Goal: Task Accomplishment & Management: Complete application form

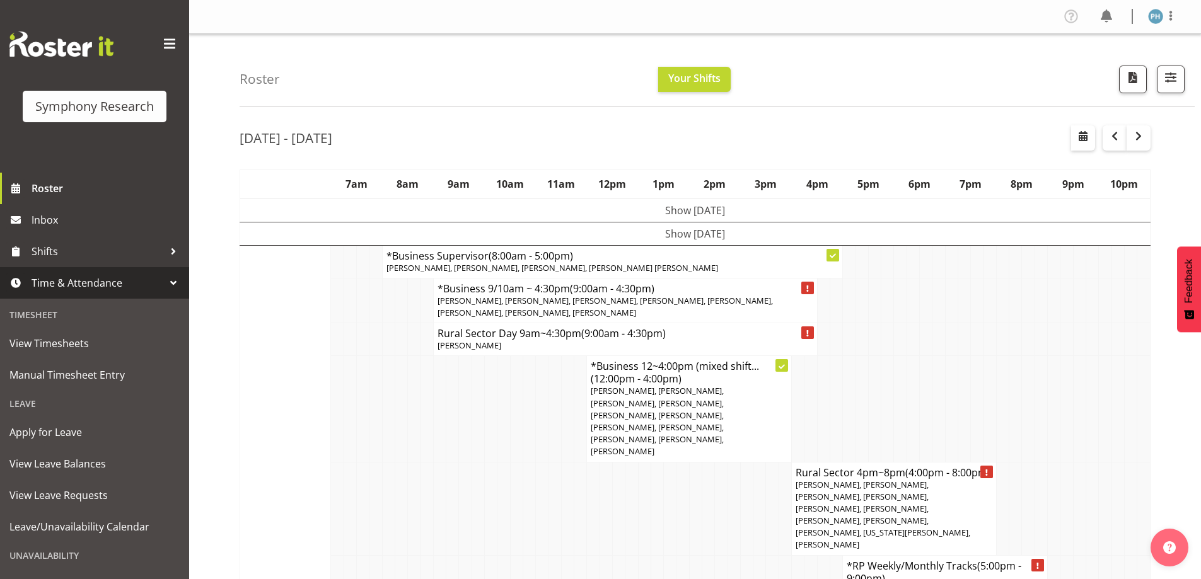
click at [169, 286] on div at bounding box center [173, 283] width 19 height 19
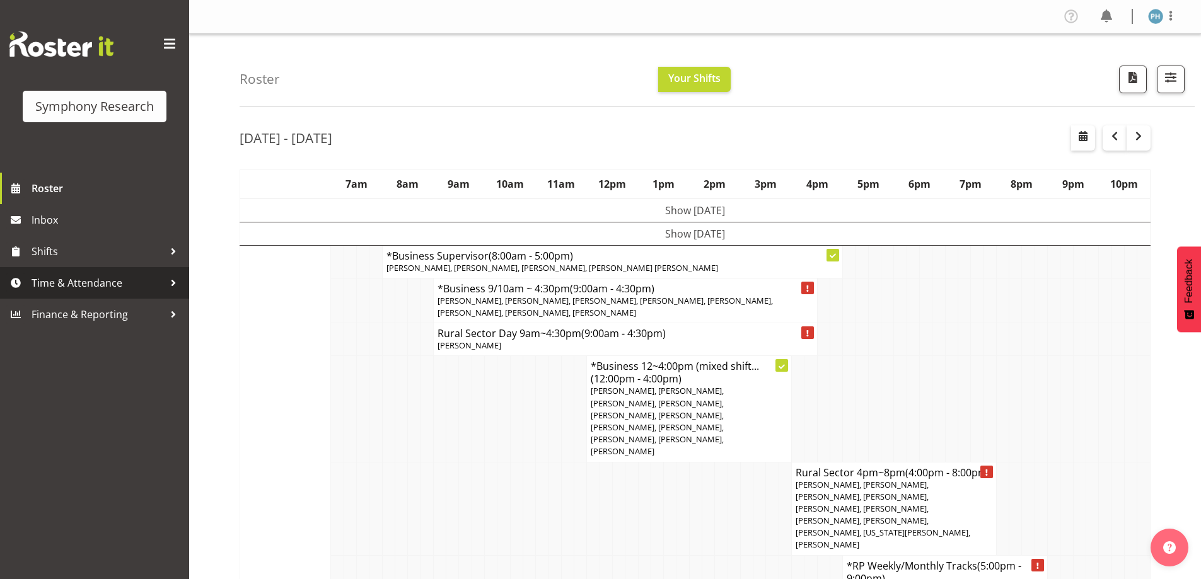
click at [169, 286] on div at bounding box center [173, 283] width 19 height 19
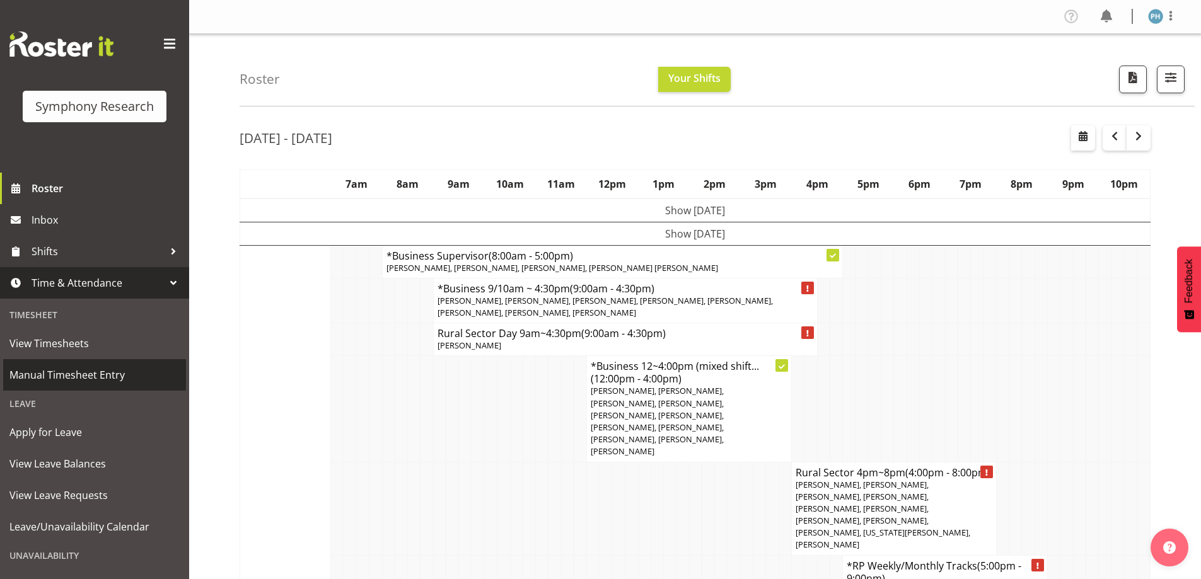
click at [119, 375] on span "Manual Timesheet Entry" at bounding box center [94, 375] width 170 height 19
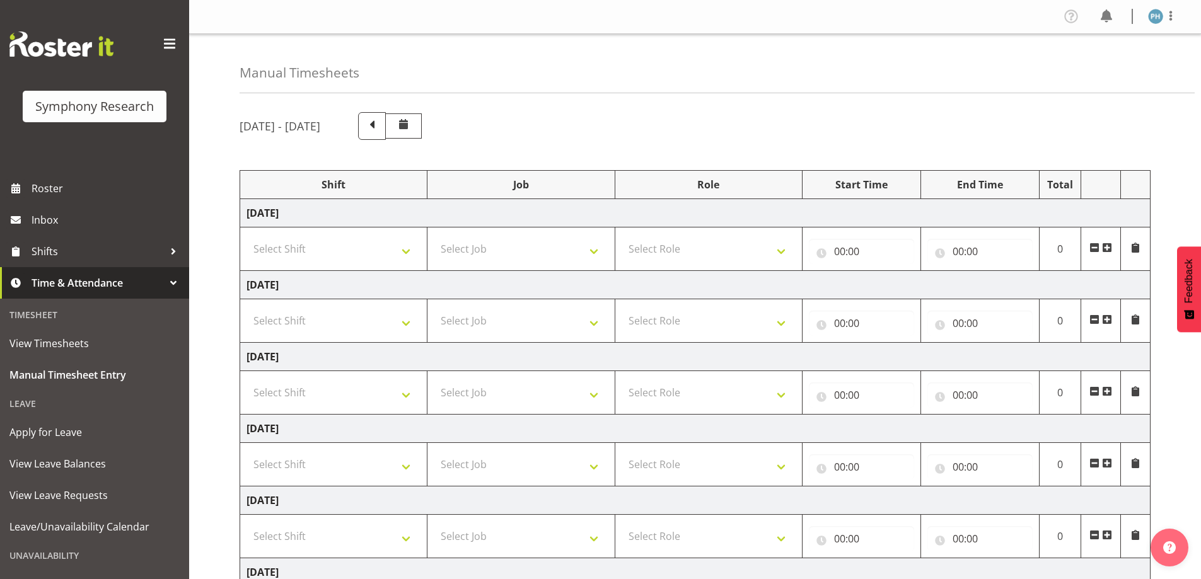
click at [432, 272] on td "Tuesday 23rd September 2025" at bounding box center [695, 285] width 910 height 28
click at [398, 392] on select "Select Shift !!Weekend Residential (Roster IT Shift Label) *Business 9/10am ~ 4…" at bounding box center [334, 392] width 174 height 25
select select "2940"
click at [247, 380] on select "Select Shift !!Weekend Residential (Roster IT Shift Label) *Business 9/10am ~ 4…" at bounding box center [334, 392] width 174 height 25
click at [591, 393] on select "Select Job 550060 IF Admin 553492 World Poll Aus Wave 2 Main 2025 553493 World …" at bounding box center [521, 392] width 174 height 25
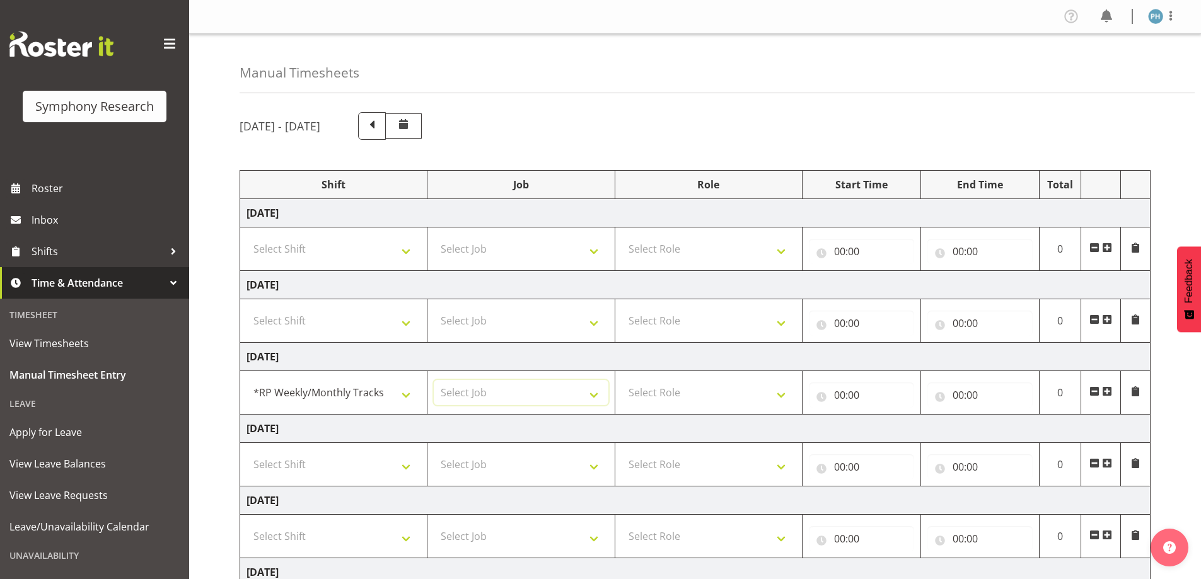
select select "10242"
click at [434, 380] on select "Select Job 550060 IF Admin 553492 World Poll Aus Wave 2 Main 2025 553493 World …" at bounding box center [521, 392] width 174 height 25
click at [777, 395] on select "Select Role Briefing Interviewing" at bounding box center [709, 392] width 174 height 25
select select "47"
click at [622, 380] on select "Select Role Briefing Interviewing" at bounding box center [709, 392] width 174 height 25
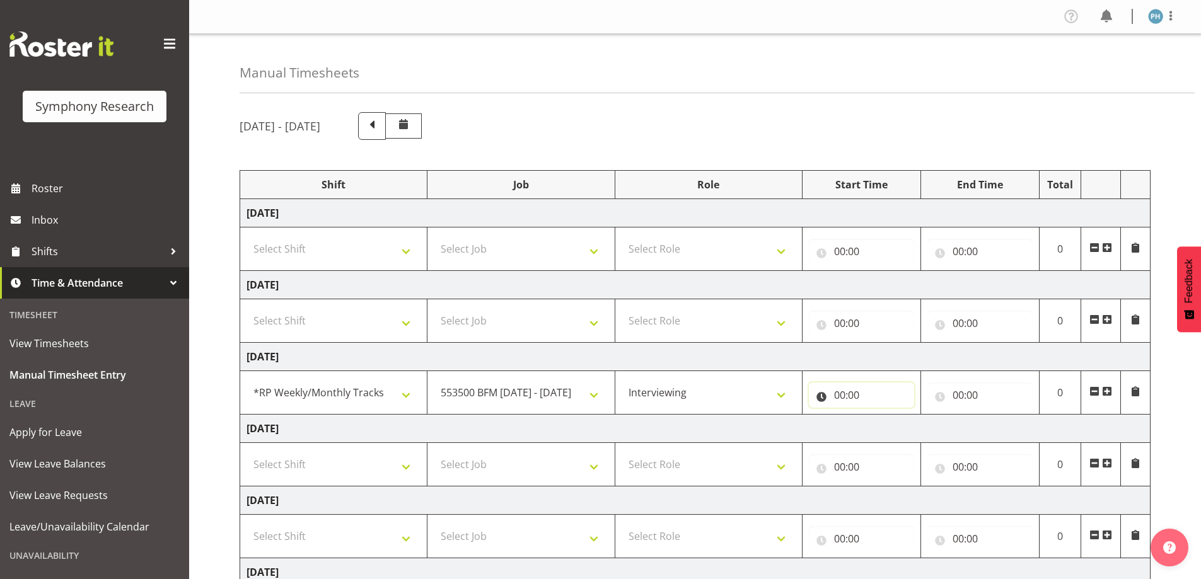
click at [839, 397] on input "00:00" at bounding box center [861, 395] width 105 height 25
click at [895, 426] on select "00 01 02 03 04 05 06 07 08 09 10 11 12 13 14 15 16 17 18 19 20 21 22 23" at bounding box center [895, 427] width 28 height 25
select select "17"
click at [881, 415] on select "00 01 02 03 04 05 06 07 08 09 10 11 12 13 14 15 16 17 18 19 20 21 22 23" at bounding box center [895, 427] width 28 height 25
type input "17:00"
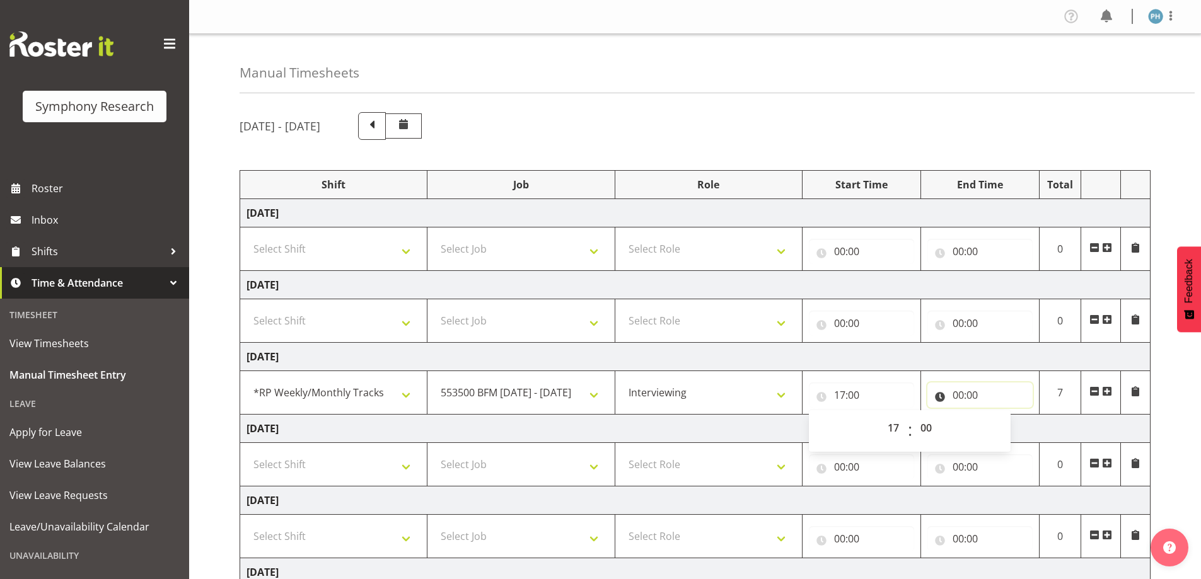
click at [959, 394] on input "00:00" at bounding box center [979, 395] width 105 height 25
click at [1009, 426] on select "00 01 02 03 04 05 06 07 08 09 10 11 12 13 14 15 16 17 18 19 20 21 22 23" at bounding box center [1013, 427] width 28 height 25
select select "20"
click at [999, 415] on select "00 01 02 03 04 05 06 07 08 09 10 11 12 13 14 15 16 17 18 19 20 21 22 23" at bounding box center [1013, 427] width 28 height 25
type input "20:00"
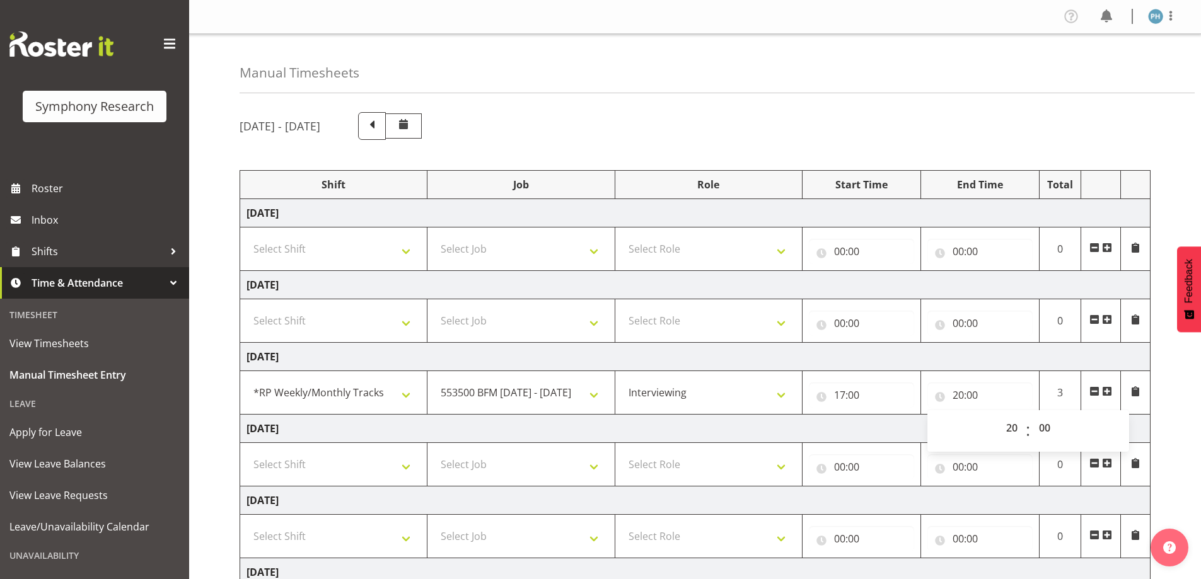
click at [1107, 390] on span at bounding box center [1107, 391] width 10 height 10
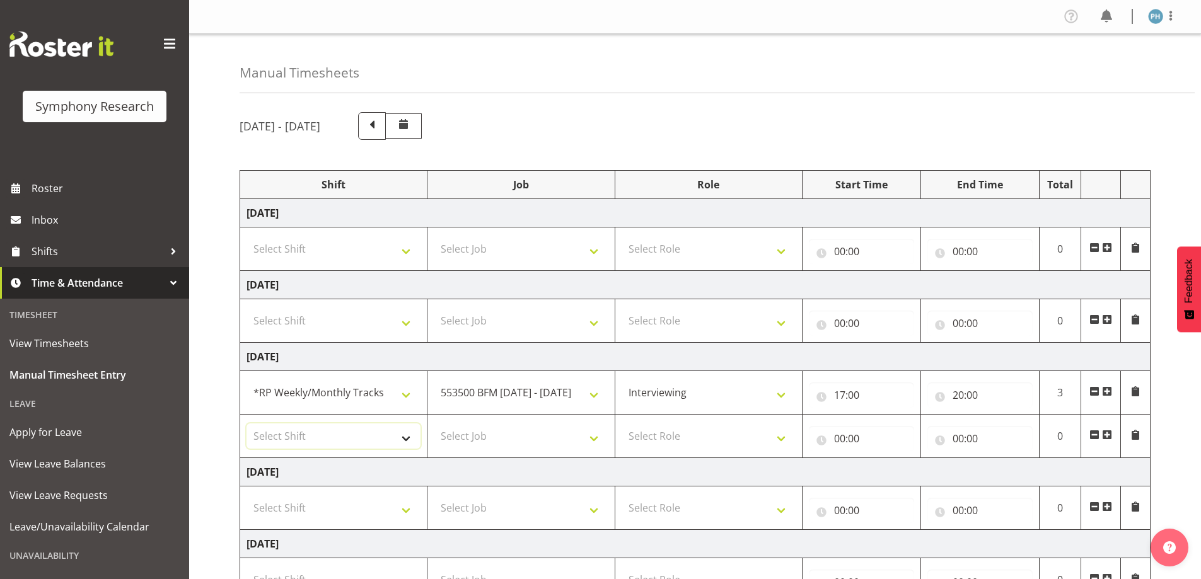
click at [410, 440] on select "Select Shift !!Weekend Residential (Roster IT Shift Label) *Business 9/10am ~ 4…" at bounding box center [334, 436] width 174 height 25
select select "41604"
click at [247, 424] on select "Select Shift !!Weekend Residential (Roster IT Shift Label) *Business 9/10am ~ 4…" at bounding box center [334, 436] width 174 height 25
click at [591, 441] on select "Select Job 550060 IF Admin 553492 World Poll Aus Wave 2 Main 2025 553493 World …" at bounding box center [521, 436] width 174 height 25
select select "10527"
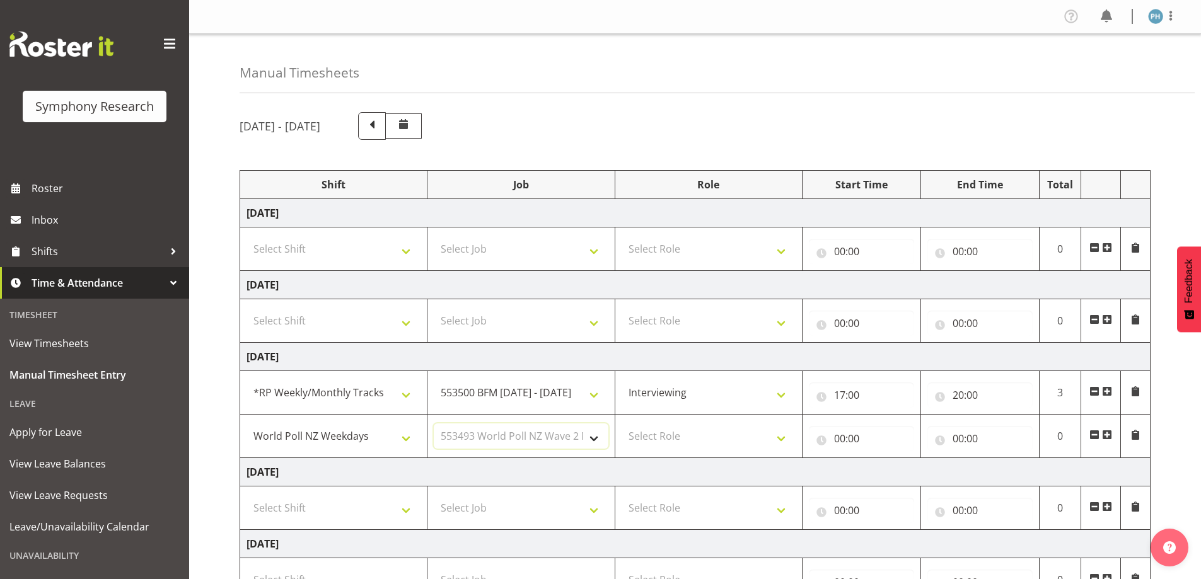
click at [434, 424] on select "Select Job 550060 IF Admin 553492 World Poll Aus Wave 2 Main 2025 553493 World …" at bounding box center [521, 436] width 174 height 25
click at [779, 440] on select "Select Role Briefing Interviewing" at bounding box center [709, 436] width 174 height 25
select select "47"
click at [622, 424] on select "Select Role Briefing Interviewing" at bounding box center [709, 436] width 174 height 25
click at [846, 439] on input "00:00" at bounding box center [861, 438] width 105 height 25
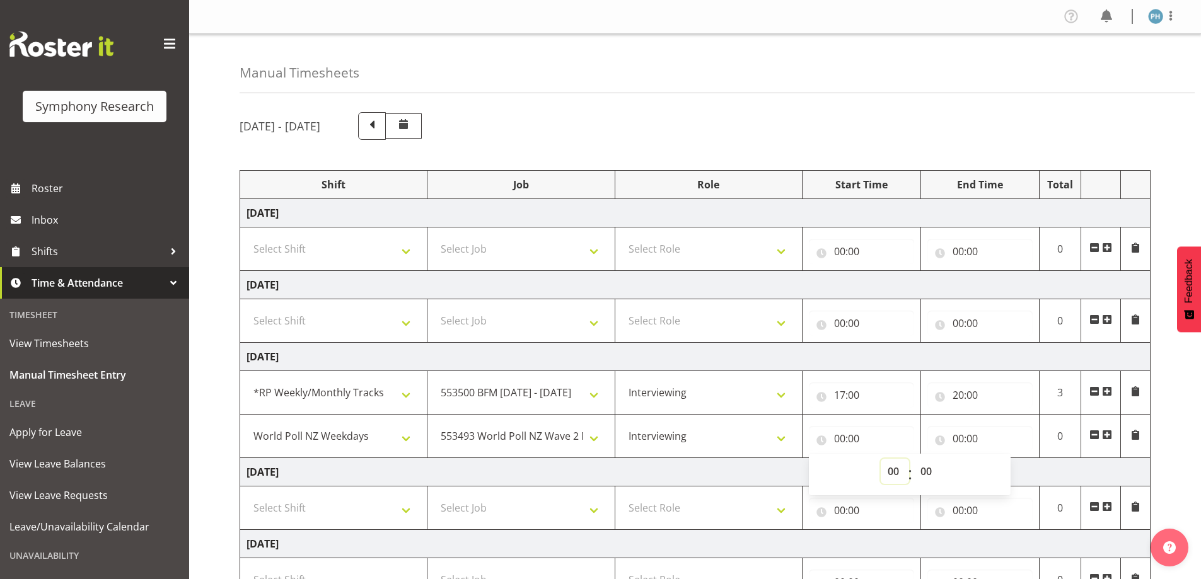
click at [896, 472] on select "00 01 02 03 04 05 06 07 08 09 10 11 12 13 14 15 16 17 18 19 20 21 22 23" at bounding box center [895, 471] width 28 height 25
select select "20"
click at [881, 459] on select "00 01 02 03 04 05 06 07 08 09 10 11 12 13 14 15 16 17 18 19 20 21 22 23" at bounding box center [895, 471] width 28 height 25
type input "20:00"
click at [957, 438] on input "00:00" at bounding box center [979, 438] width 105 height 25
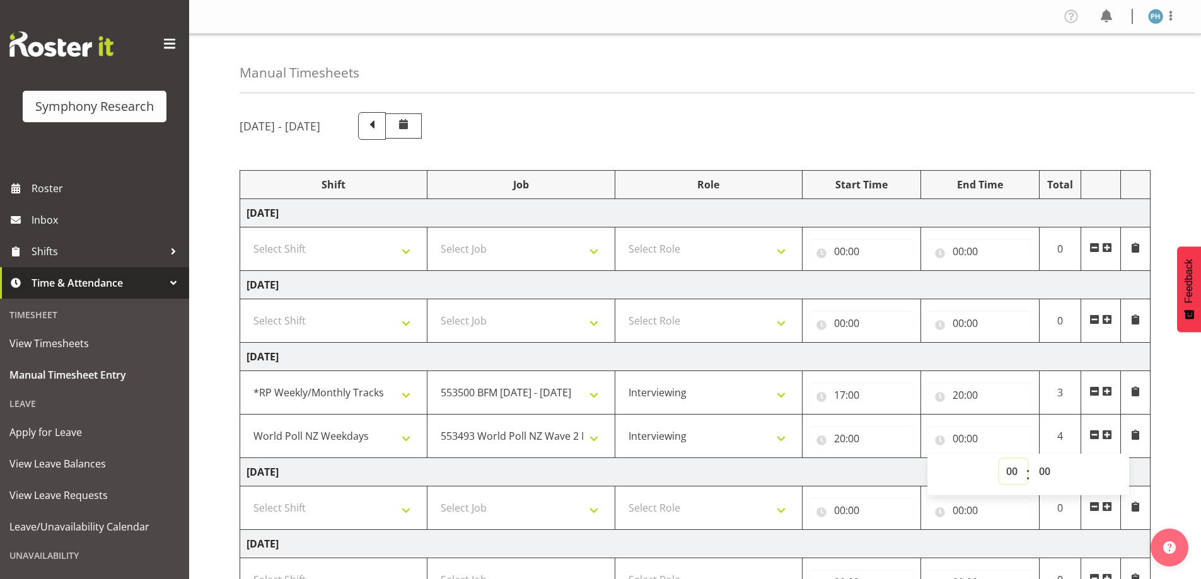
click at [1010, 473] on select "00 01 02 03 04 05 06 07 08 09 10 11 12 13 14 15 16 17 18 19 20 21 22 23" at bounding box center [1013, 471] width 28 height 25
select select "20"
click at [999, 459] on select "00 01 02 03 04 05 06 07 08 09 10 11 12 13 14 15 16 17 18 19 20 21 22 23" at bounding box center [1013, 471] width 28 height 25
type input "20:00"
click at [1041, 467] on select "00 01 02 03 04 05 06 07 08 09 10 11 12 13 14 15 16 17 18 19 20 21 22 23 24 25 2…" at bounding box center [1046, 471] width 28 height 25
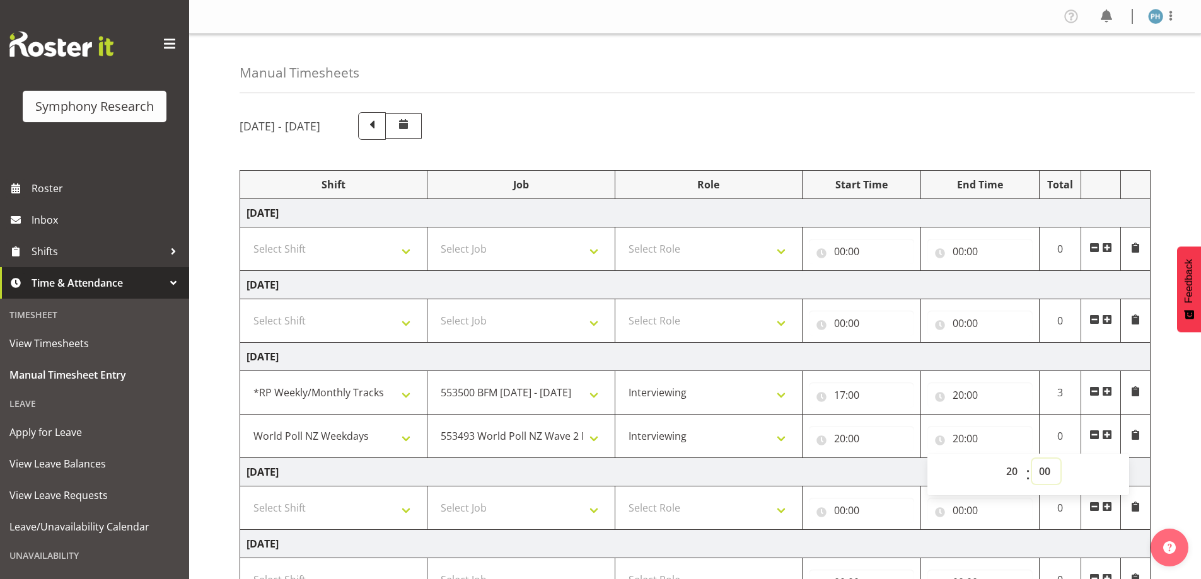
select select "17"
click at [1032, 459] on select "00 01 02 03 04 05 06 07 08 09 10 11 12 13 14 15 16 17 18 19 20 21 22 23 24 25 2…" at bounding box center [1046, 471] width 28 height 25
type input "20:17"
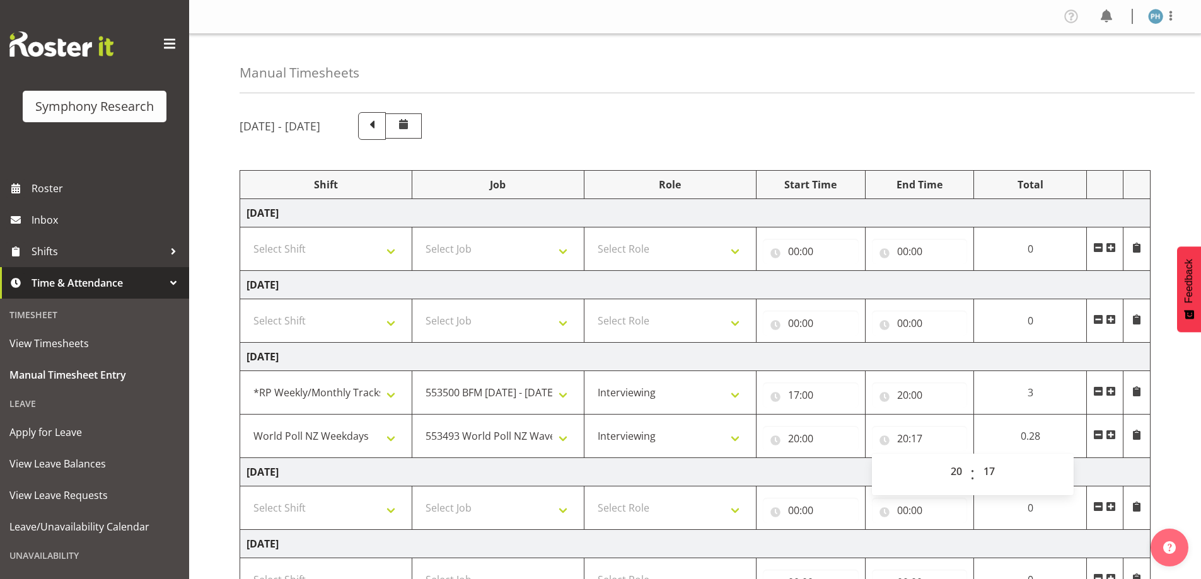
click at [1110, 435] on span at bounding box center [1111, 435] width 10 height 10
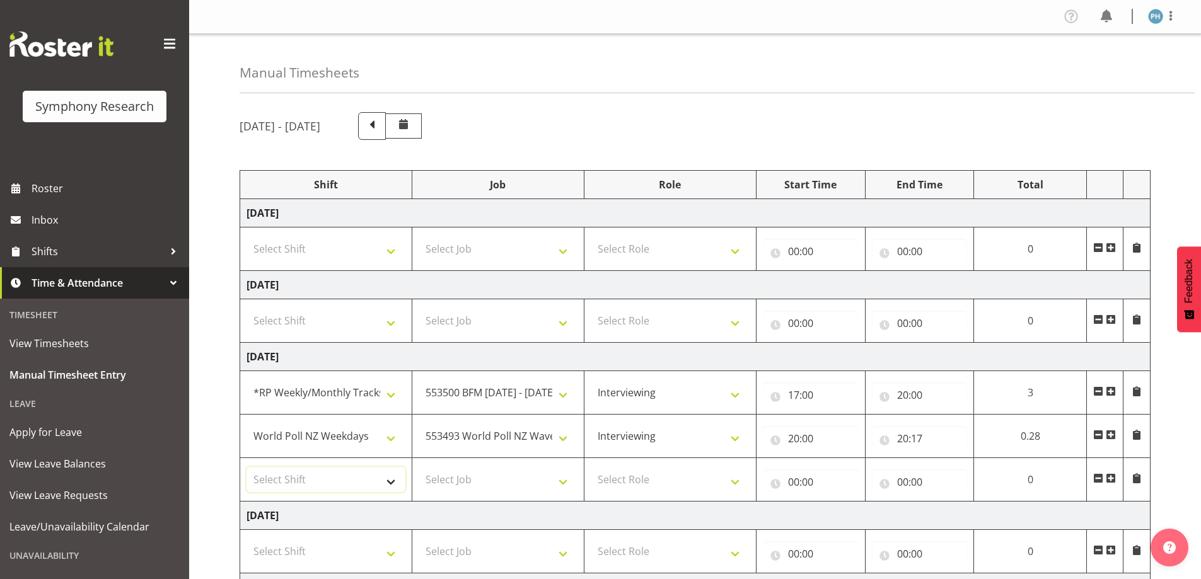
click at [395, 479] on select "Select Shift !!Weekend Residential (Roster IT Shift Label) *Business 9/10am ~ 4…" at bounding box center [326, 479] width 159 height 25
select select "41604"
click at [247, 467] on select "Select Shift !!Weekend Residential (Roster IT Shift Label) *Business 9/10am ~ 4…" at bounding box center [326, 479] width 159 height 25
click at [561, 485] on select "Select Job 550060 IF Admin 553492 World Poll Aus Wave 2 Main 2025 553493 World …" at bounding box center [498, 479] width 159 height 25
select select "10527"
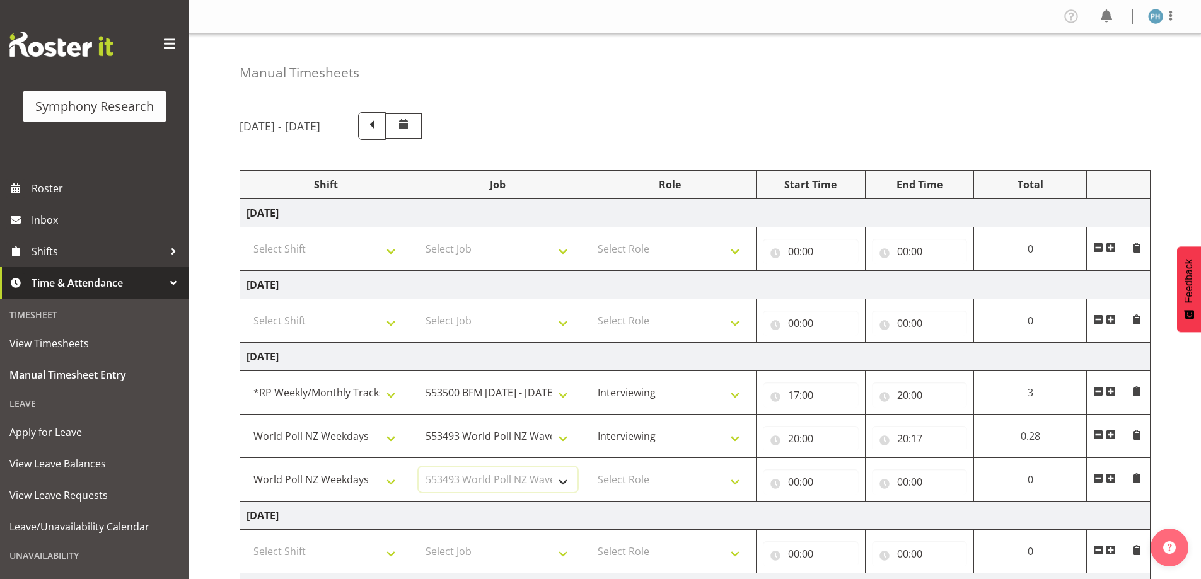
click at [419, 467] on select "Select Job 550060 IF Admin 553492 World Poll Aus Wave 2 Main 2025 553493 World …" at bounding box center [498, 479] width 159 height 25
click at [732, 478] on select "Select Role Briefing Interviewing" at bounding box center [670, 479] width 159 height 25
select select "47"
click at [591, 467] on select "Select Role Briefing Interviewing" at bounding box center [670, 479] width 159 height 25
click at [795, 482] on input "00:00" at bounding box center [811, 482] width 96 height 25
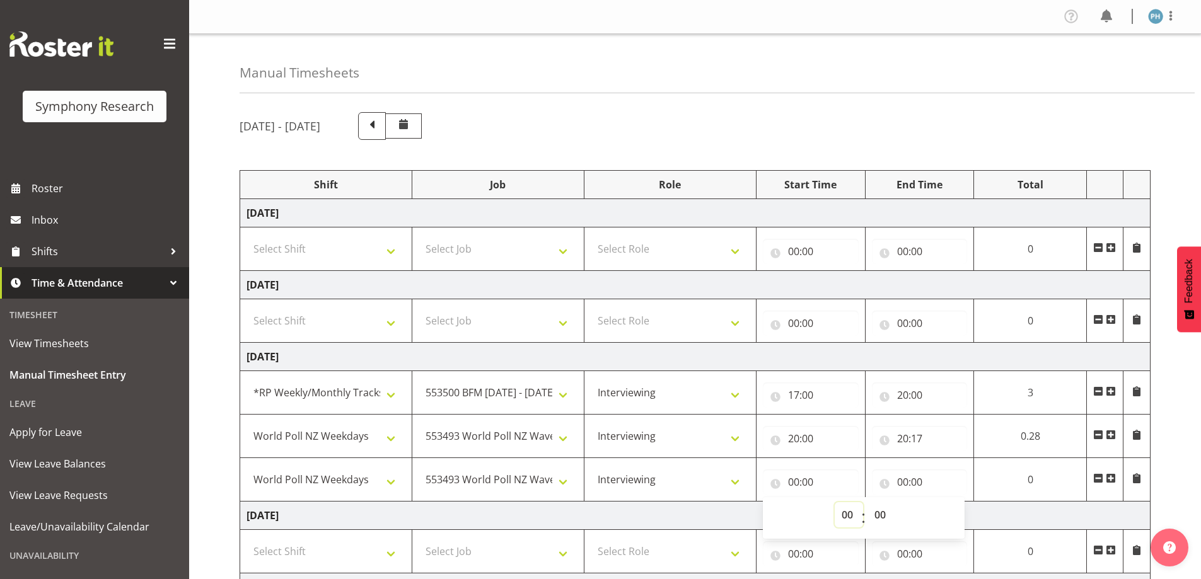
click at [844, 514] on select "00 01 02 03 04 05 06 07 08 09 10 11 12 13 14 15 16 17 18 19 20 21 22 23" at bounding box center [849, 514] width 28 height 25
select select "20"
click at [863, 502] on select "00 01 02 03 04 05 06 07 08 09 10 11 12 13 14 15 16 17 18 19 20 21 22 23" at bounding box center [849, 514] width 28 height 25
type input "20:00"
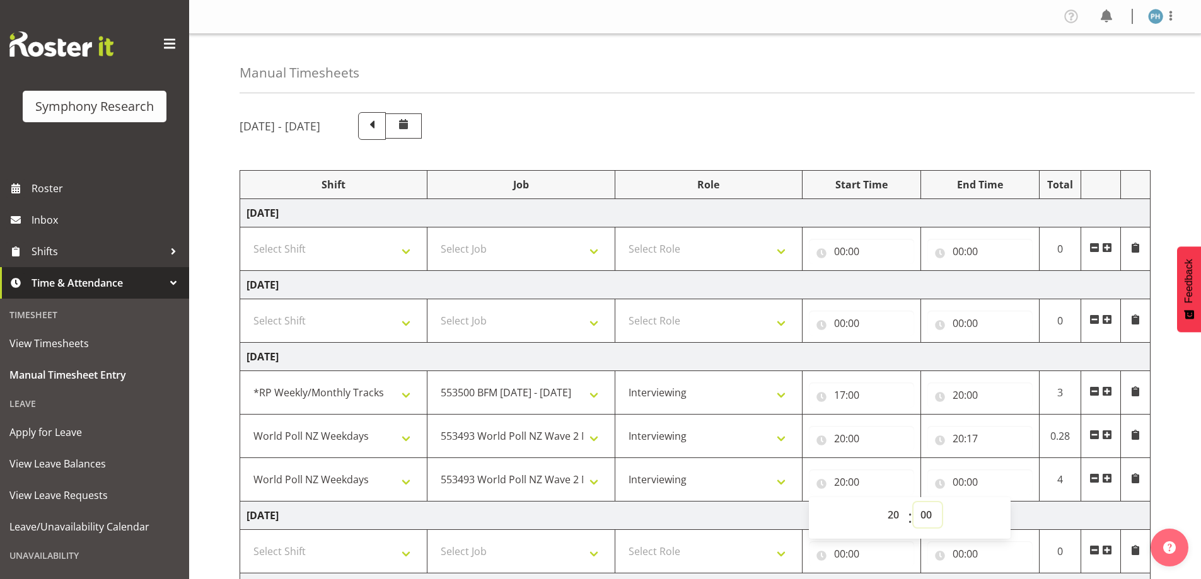
click at [924, 514] on select "00 01 02 03 04 05 06 07 08 09 10 11 12 13 14 15 16 17 18 19 20 21 22 23 24 25 2…" at bounding box center [928, 514] width 28 height 25
select select "46"
click at [914, 502] on select "00 01 02 03 04 05 06 07 08 09 10 11 12 13 14 15 16 17 18 19 20 21 22 23 24 25 2…" at bounding box center [928, 514] width 28 height 25
type input "20:46"
click at [956, 480] on input "00:00" at bounding box center [979, 482] width 105 height 25
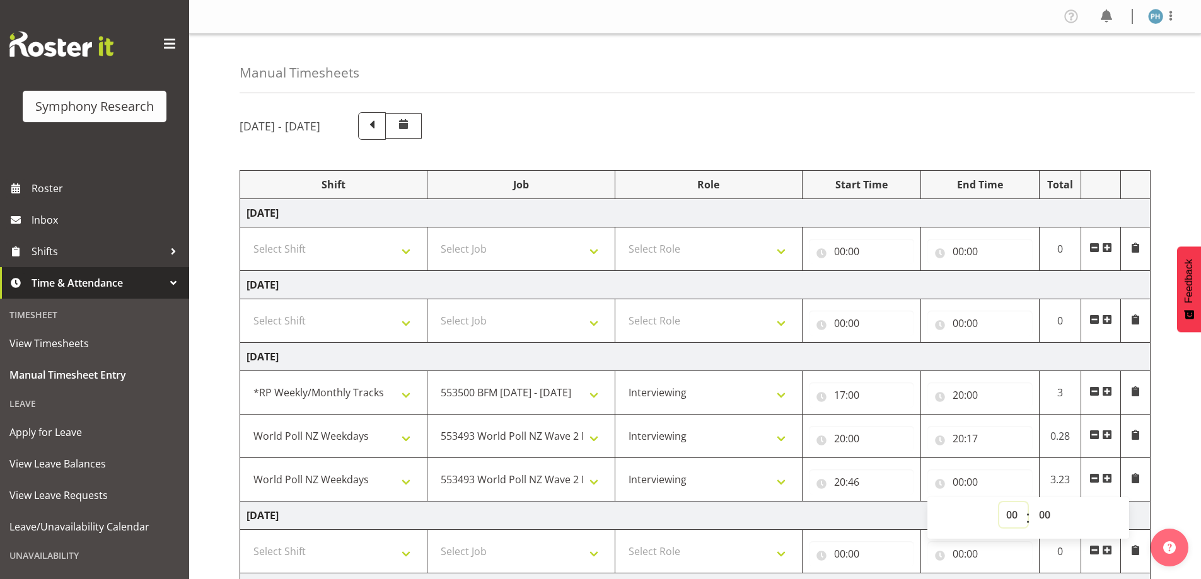
click at [1002, 513] on select "00 01 02 03 04 05 06 07 08 09 10 11 12 13 14 15 16 17 18 19 20 21 22 23" at bounding box center [1013, 514] width 28 height 25
select select "21"
click at [999, 502] on select "00 01 02 03 04 05 06 07 08 09 10 11 12 13 14 15 16 17 18 19 20 21 22 23" at bounding box center [1013, 514] width 28 height 25
type input "21:00"
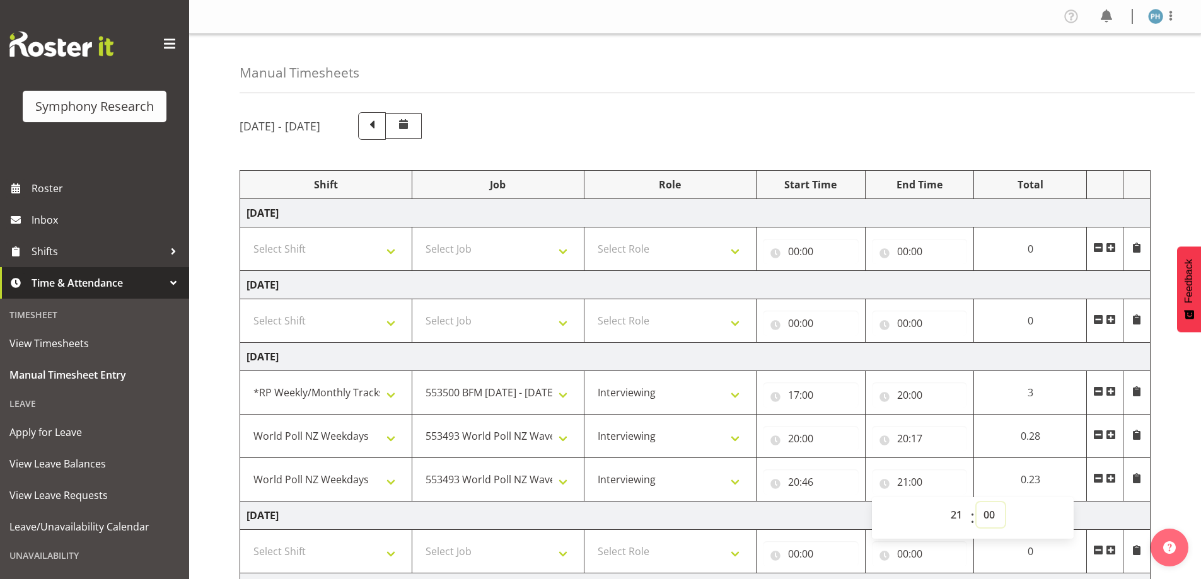
click at [991, 516] on select "00 01 02 03 04 05 06 07 08 09 10 11 12 13 14 15 16 17 18 19 20 21 22 23 24 25 2…" at bounding box center [991, 514] width 28 height 25
select select "20"
click at [1005, 502] on select "00 01 02 03 04 05 06 07 08 09 10 11 12 13 14 15 16 17 18 19 20 21 22 23 24 25 2…" at bounding box center [991, 514] width 28 height 25
type input "21:20"
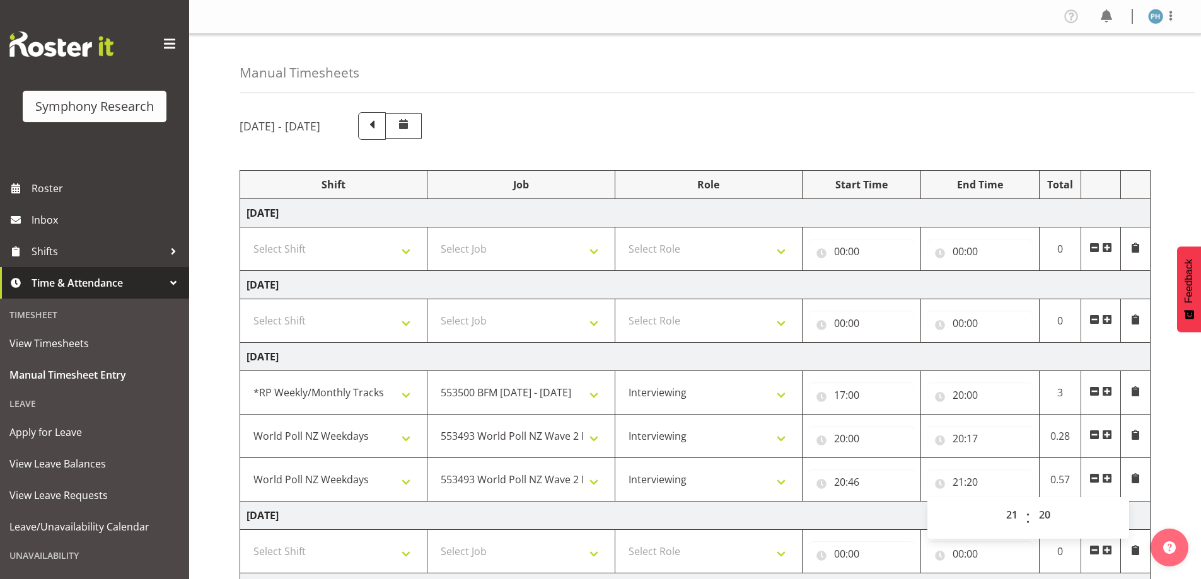
click at [1108, 479] on span at bounding box center [1107, 478] width 10 height 10
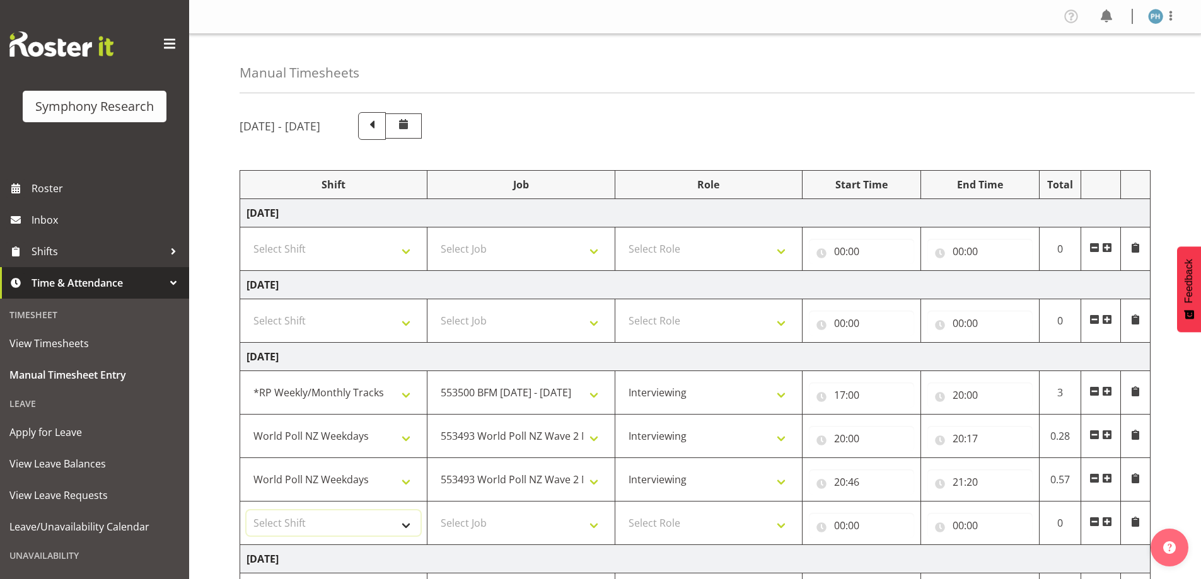
click at [402, 524] on select "Select Shift !!Weekend Residential (Roster IT Shift Label) *Business 9/10am ~ 4…" at bounding box center [334, 523] width 174 height 25
select select "57511"
click at [247, 511] on select "Select Shift !!Weekend Residential (Roster IT Shift Label) *Business 9/10am ~ 4…" at bounding box center [334, 523] width 174 height 25
click at [593, 523] on select "Select Job 550060 IF Admin 553492 World Poll Aus Wave 2 Main 2025 553493 World …" at bounding box center [521, 523] width 174 height 25
select select "10499"
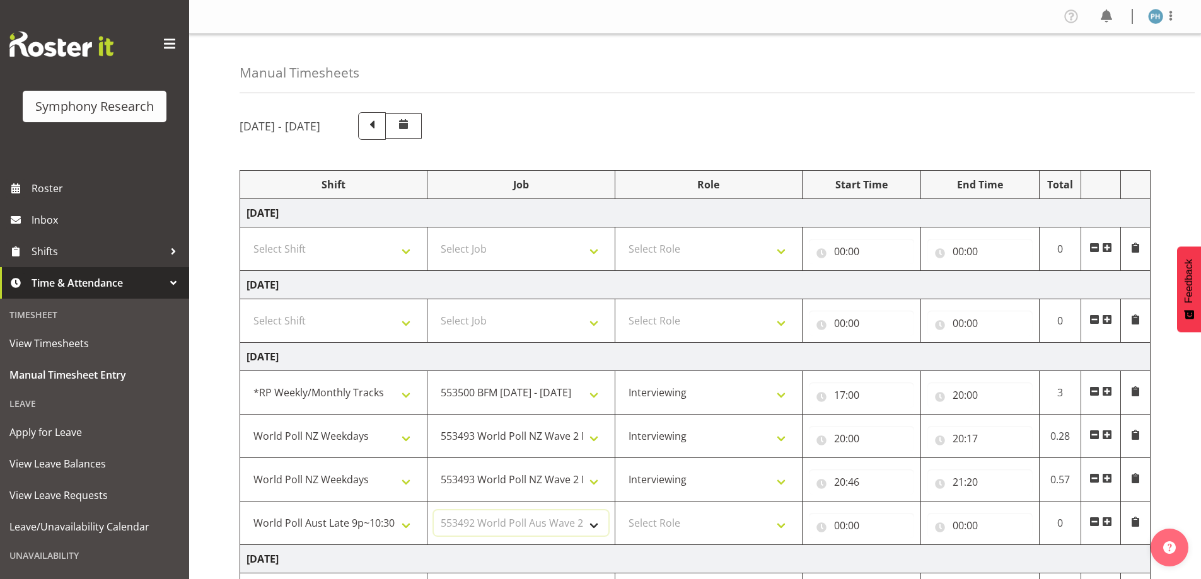
click at [434, 511] on select "Select Job 550060 IF Admin 553492 World Poll Aus Wave 2 Main 2025 553493 World …" at bounding box center [521, 523] width 174 height 25
click at [782, 522] on select "Select Role Briefing Interviewing" at bounding box center [709, 523] width 174 height 25
select select "47"
click at [622, 511] on select "Select Role Briefing Interviewing" at bounding box center [709, 523] width 174 height 25
click at [842, 526] on input "00:00" at bounding box center [861, 525] width 105 height 25
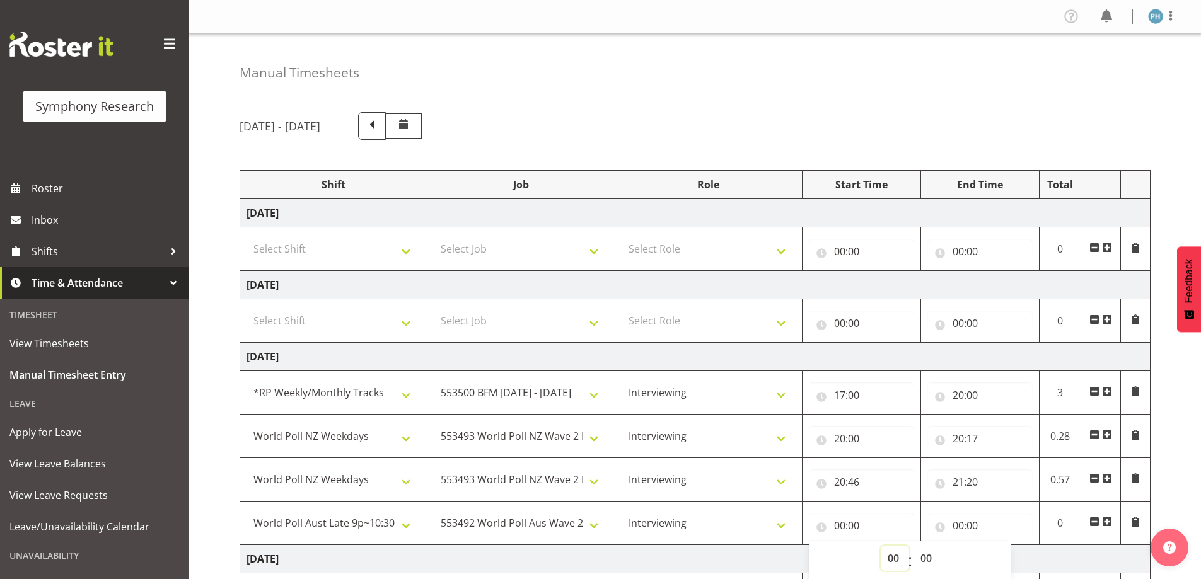
click at [897, 560] on select "00 01 02 03 04 05 06 07 08 09 10 11 12 13 14 15 16 17 18 19 20 21 22 23" at bounding box center [895, 558] width 28 height 25
select select "21"
click at [881, 546] on select "00 01 02 03 04 05 06 07 08 09 10 11 12 13 14 15 16 17 18 19 20 21 22 23" at bounding box center [895, 558] width 28 height 25
type input "21:00"
click at [925, 557] on select "00 01 02 03 04 05 06 07 08 09 10 11 12 13 14 15 16 17 18 19 20 21 22 23 24 25 2…" at bounding box center [928, 558] width 28 height 25
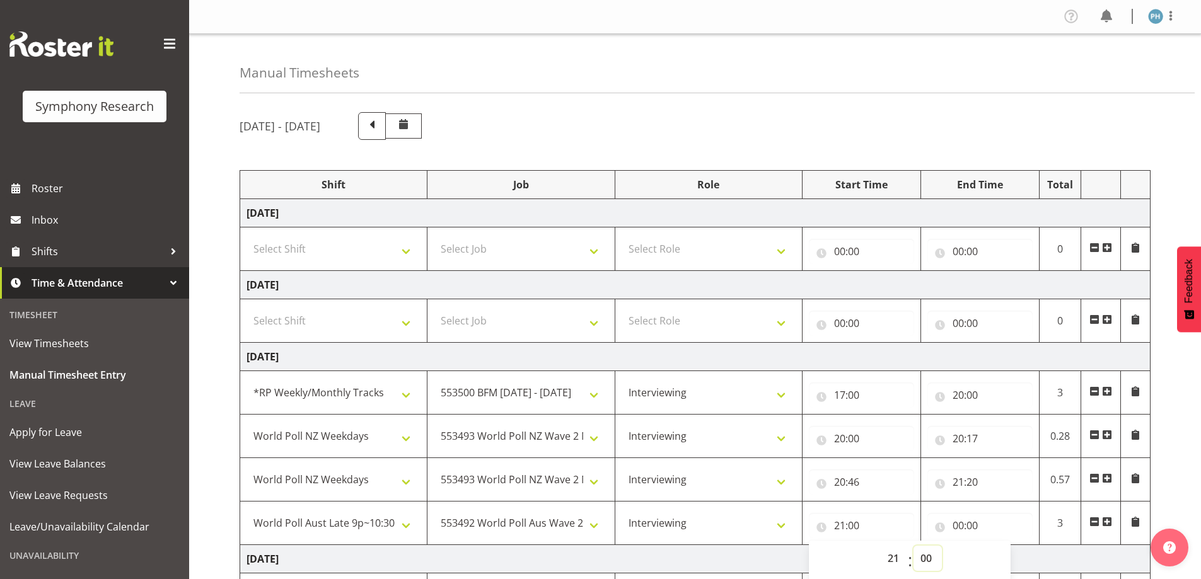
select select "20"
click at [914, 546] on select "00 01 02 03 04 05 06 07 08 09 10 11 12 13 14 15 16 17 18 19 20 21 22 23 24 25 2…" at bounding box center [928, 558] width 28 height 25
type input "21:20"
click at [949, 523] on input "00:00" at bounding box center [979, 525] width 105 height 25
click at [1004, 559] on select "00 01 02 03 04 05 06 07 08 09 10 11 12 13 14 15 16 17 18 19 20 21 22 23" at bounding box center [1013, 558] width 28 height 25
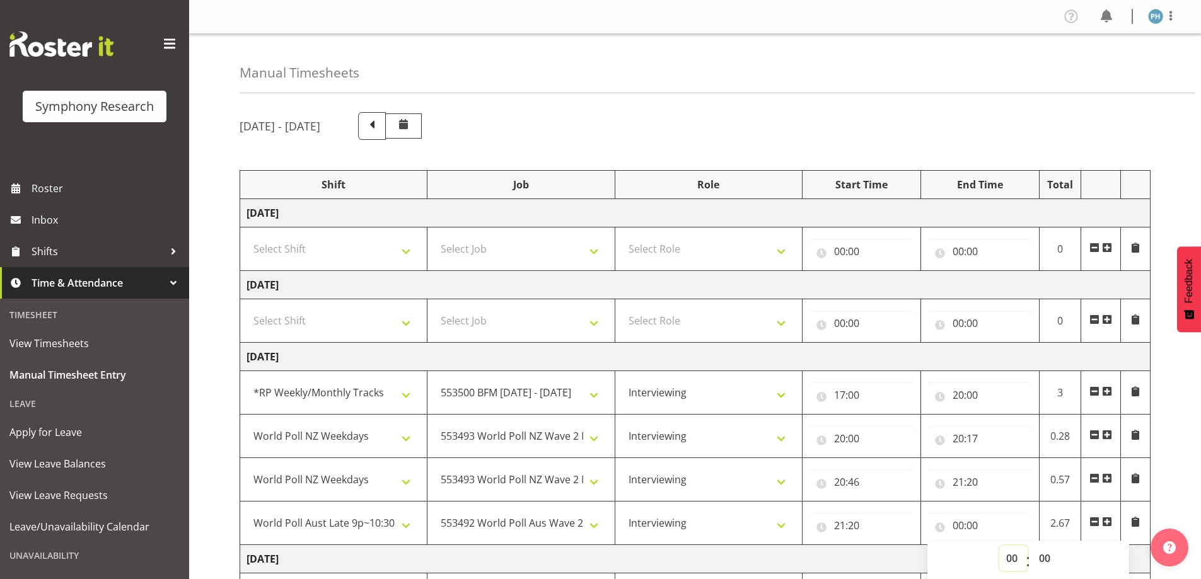
select select "22"
click at [999, 546] on select "00 01 02 03 04 05 06 07 08 09 10 11 12 13 14 15 16 17 18 19 20 21 22 23" at bounding box center [1013, 558] width 28 height 25
type input "22:00"
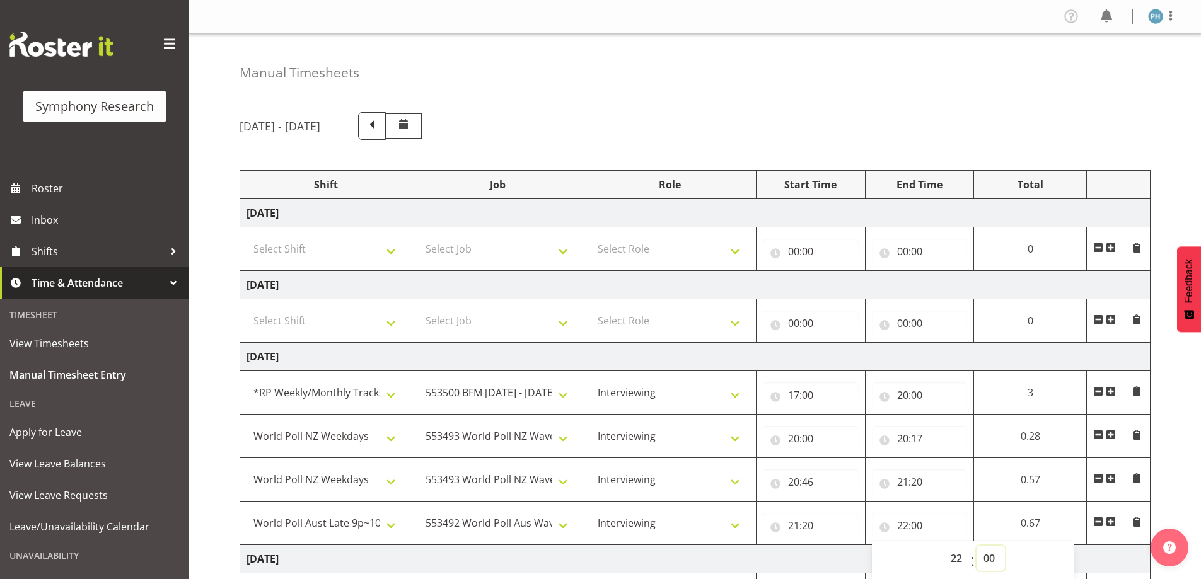
click at [992, 554] on select "00 01 02 03 04 05 06 07 08 09 10 11 12 13 14 15 16 17 18 19 20 21 22 23 24 25 2…" at bounding box center [991, 558] width 28 height 25
select select "30"
click at [1005, 546] on select "00 01 02 03 04 05 06 07 08 09 10 11 12 13 14 15 16 17 18 19 20 21 22 23 24 25 2…" at bounding box center [991, 558] width 28 height 25
type input "22:30"
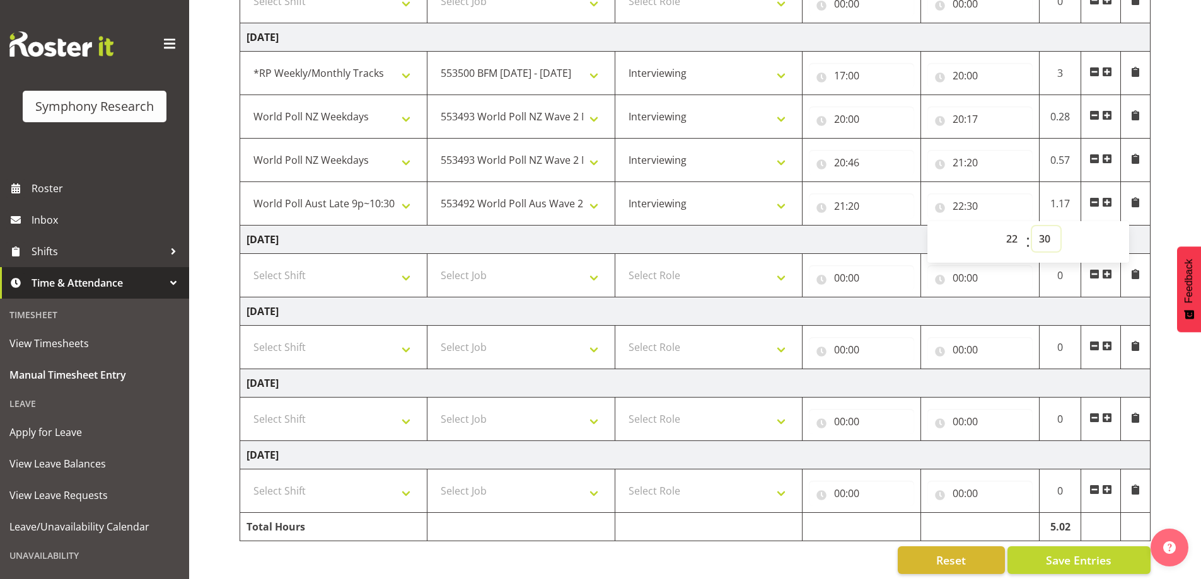
scroll to position [334, 0]
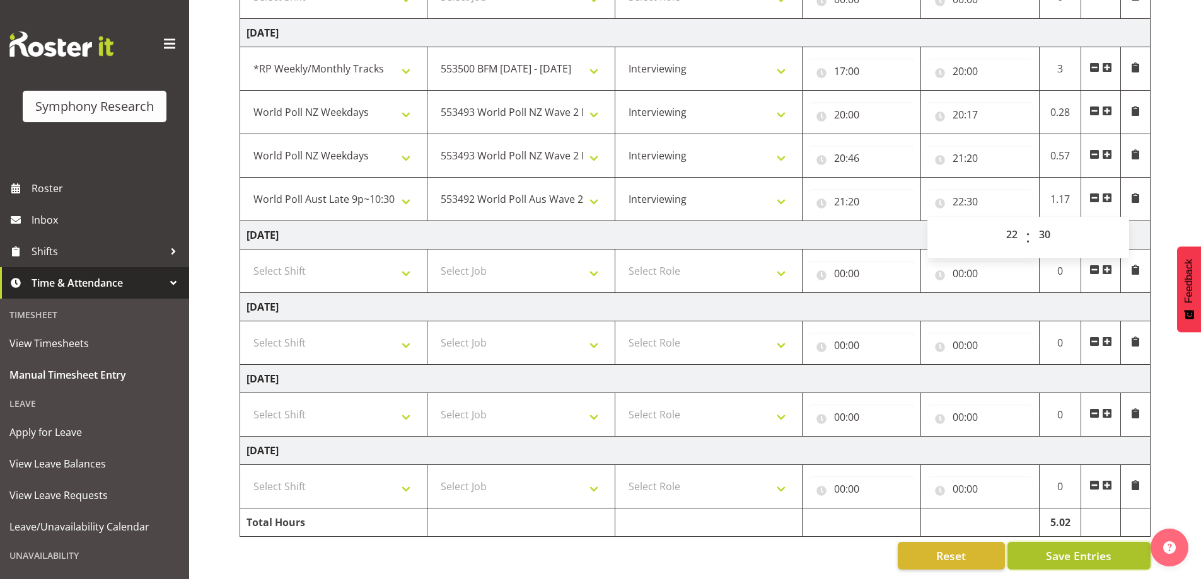
click at [1041, 546] on button "Save Entries" at bounding box center [1078, 556] width 143 height 28
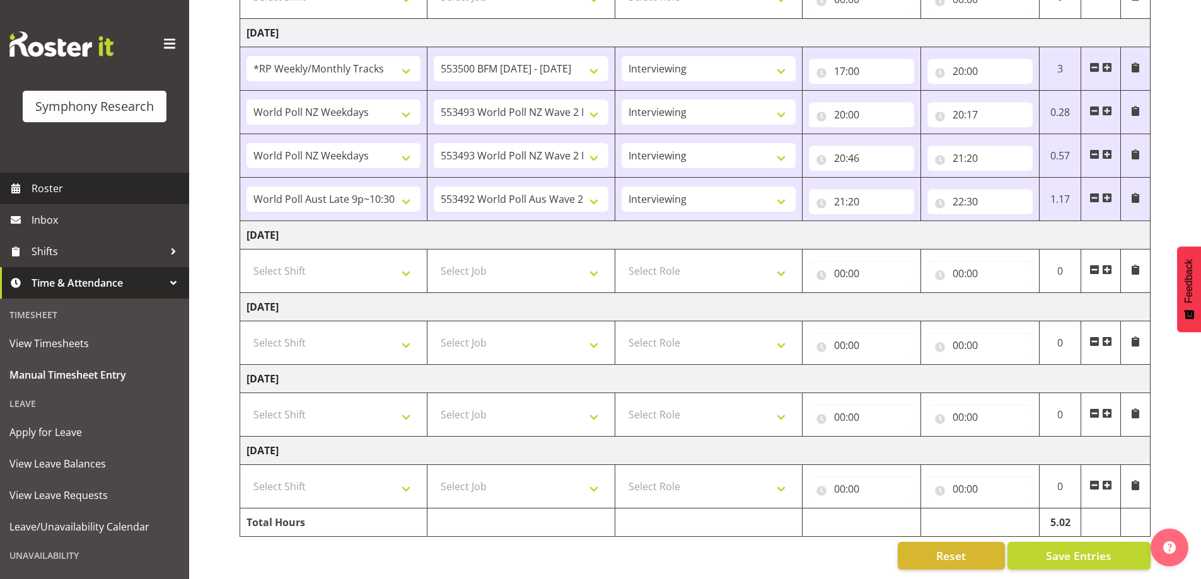
click at [38, 197] on span "Roster" at bounding box center [107, 188] width 151 height 19
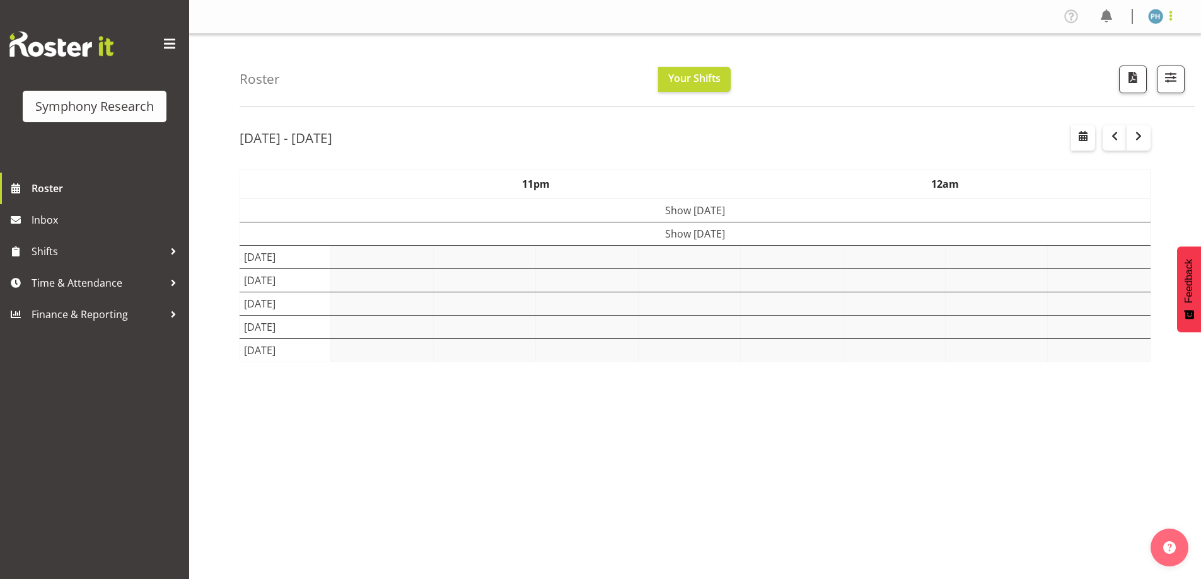
click at [1169, 20] on span at bounding box center [1170, 15] width 15 height 15
click at [1098, 68] on link "Log Out" at bounding box center [1117, 66] width 121 height 23
